Goal: Obtain resource: Download file/media

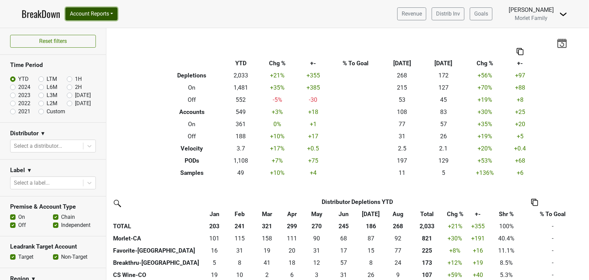
click at [89, 15] on button "Account Reports" at bounding box center [91, 13] width 52 height 13
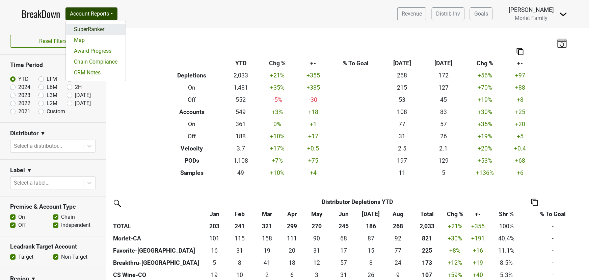
click at [90, 29] on link "SuperRanker" at bounding box center [96, 29] width 60 height 11
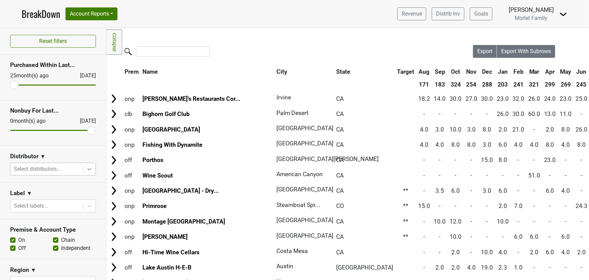
click at [86, 168] on icon at bounding box center [89, 168] width 7 height 7
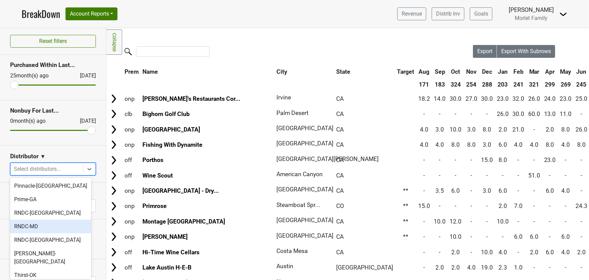
scroll to position [177, 0]
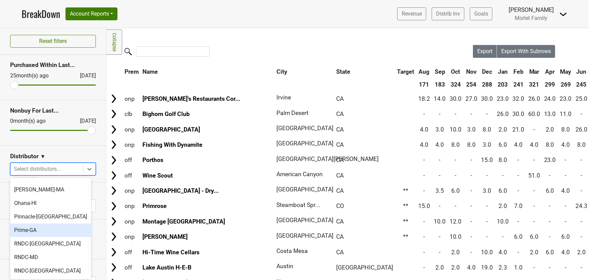
click at [43, 223] on div "Prime-GA" at bounding box center [50, 230] width 81 height 14
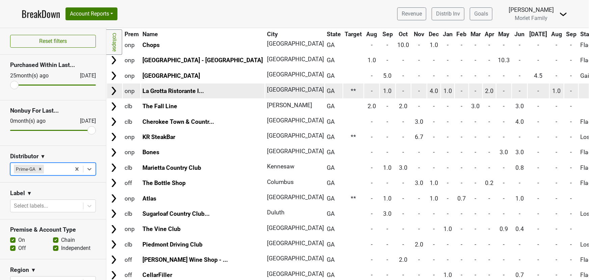
scroll to position [0, 0]
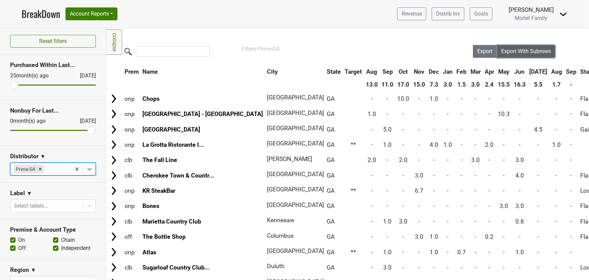
click at [511, 51] on span "Export With Subrows" at bounding box center [526, 51] width 50 height 6
